Goal: Transaction & Acquisition: Purchase product/service

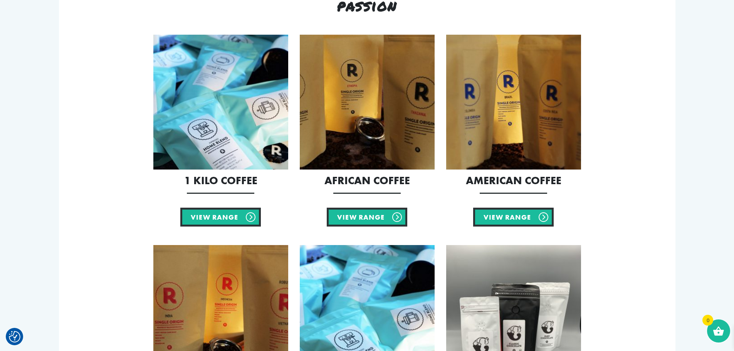
scroll to position [308, 0]
click at [213, 218] on link "View Range" at bounding box center [220, 217] width 81 height 19
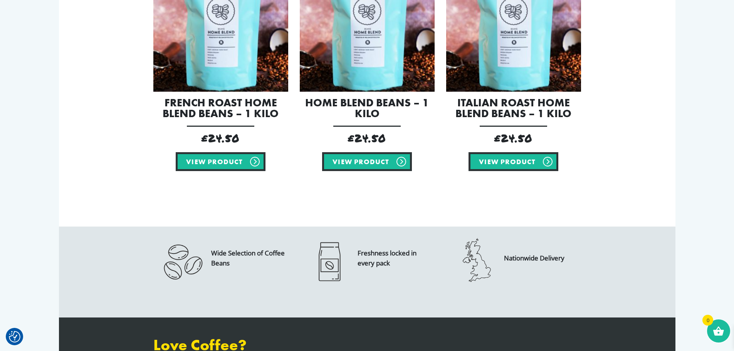
scroll to position [308, 0]
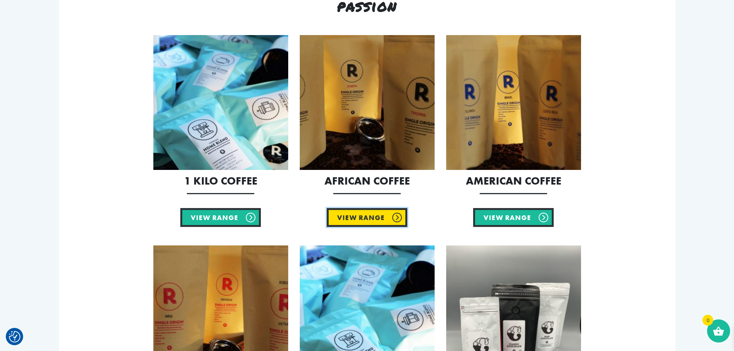
click at [362, 222] on link "View Range" at bounding box center [367, 217] width 81 height 19
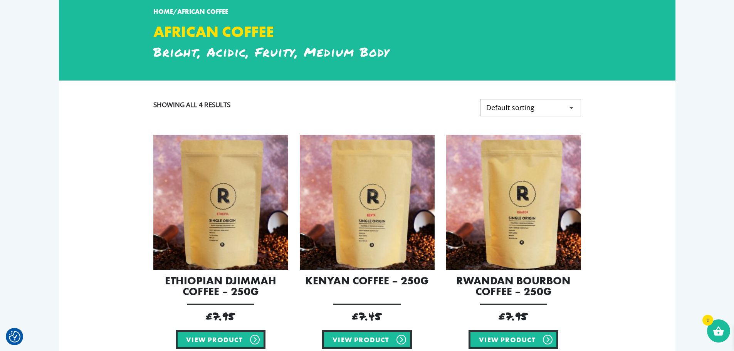
scroll to position [154, 0]
